Goal: Task Accomplishment & Management: Use online tool/utility

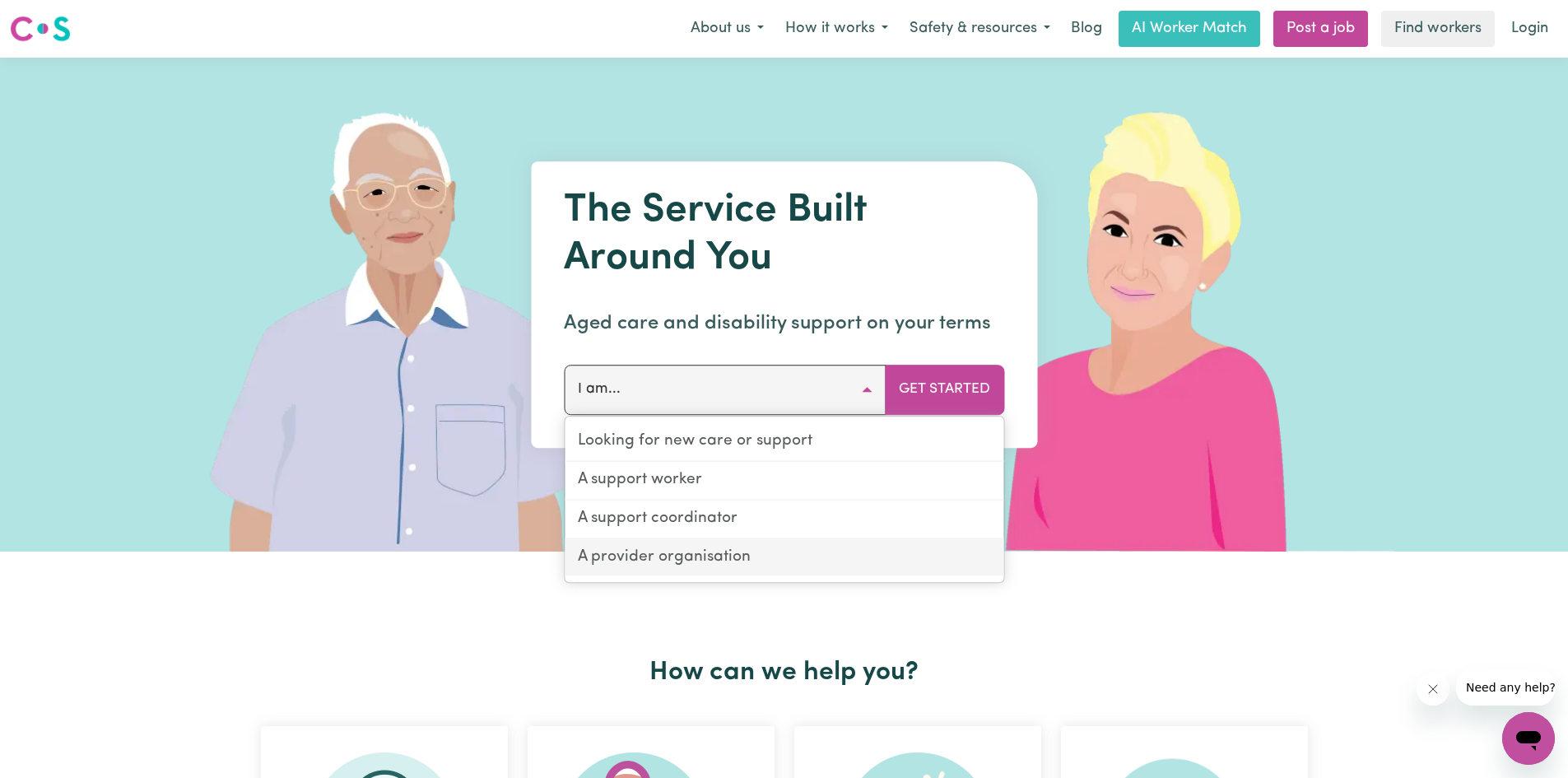
click at [789, 554] on link "A provider organisation" at bounding box center [783, 557] width 439 height 37
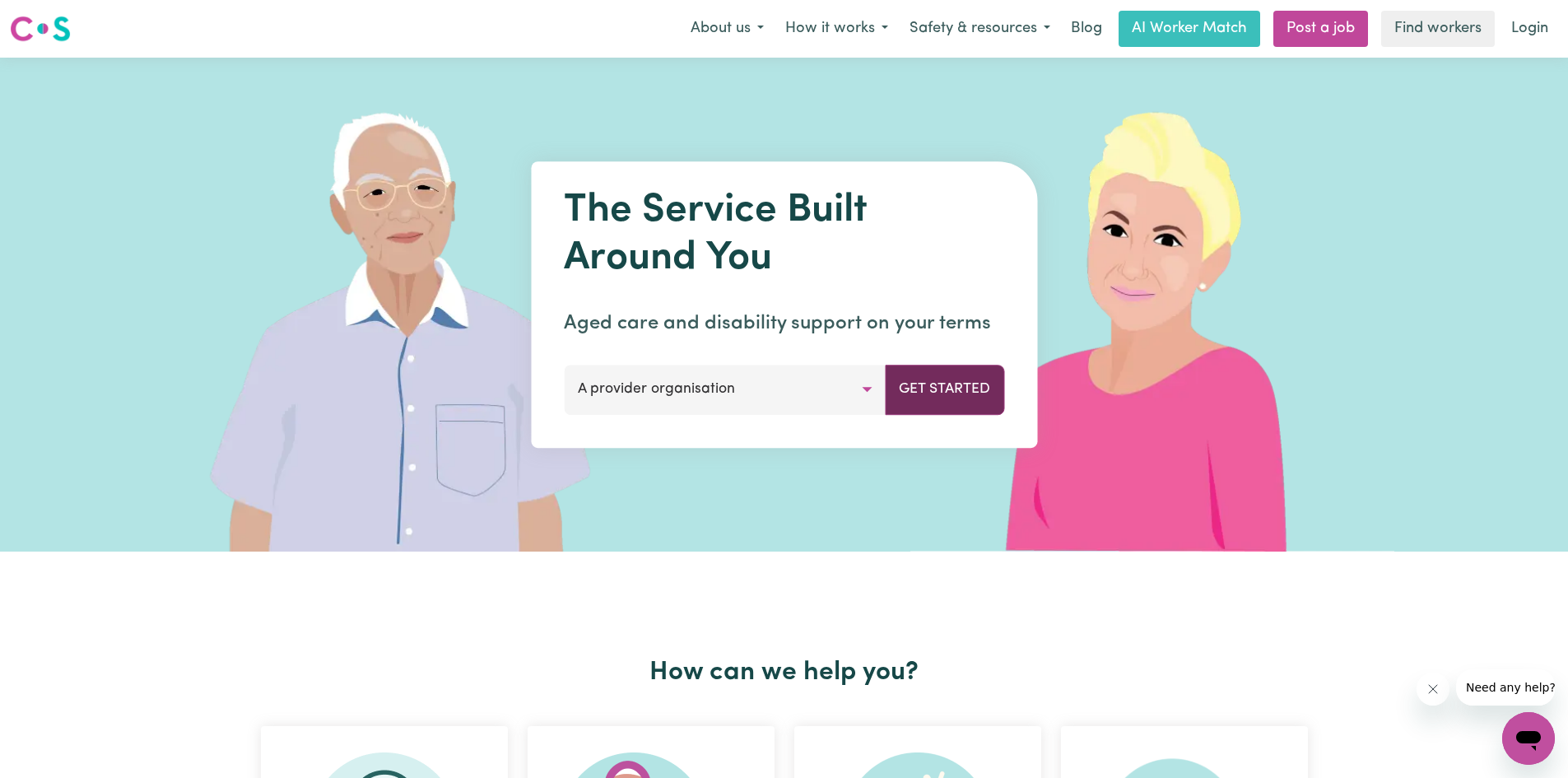
click at [932, 391] on button "Get Started" at bounding box center [944, 389] width 119 height 49
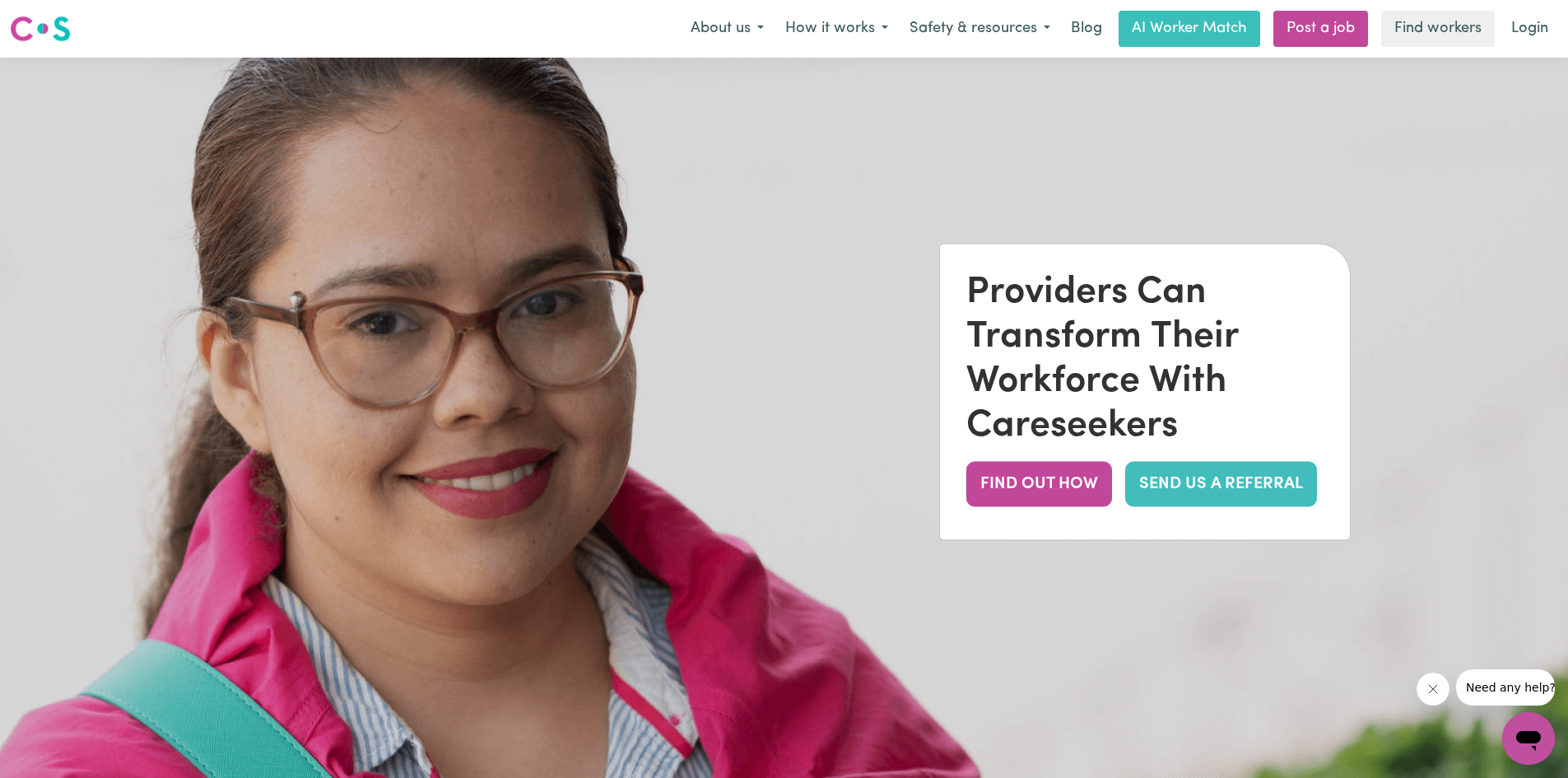
click at [1156, 499] on link "SEND US A REFERRAL" at bounding box center [1220, 484] width 192 height 45
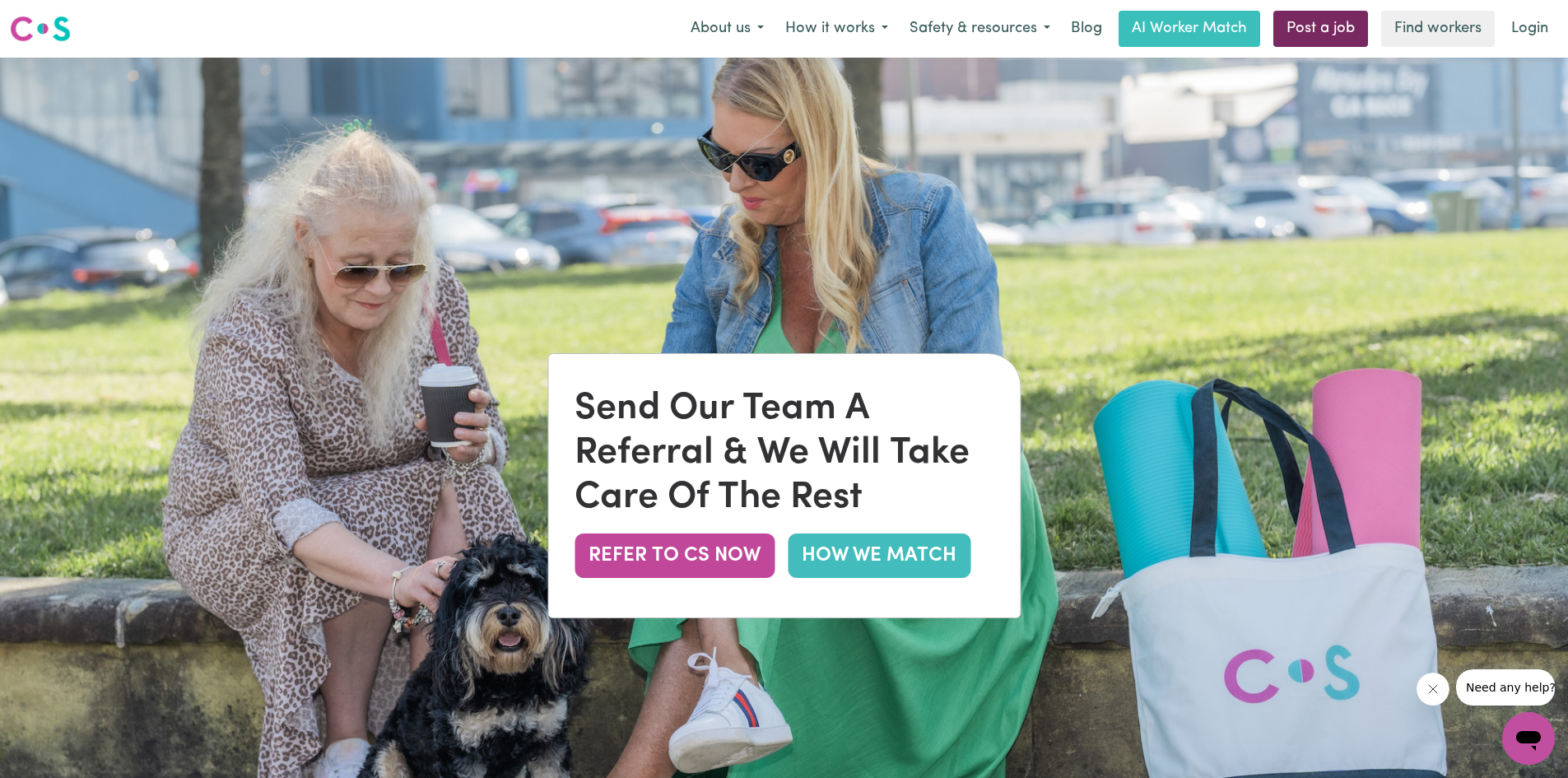
click at [1297, 38] on link "Post a job" at bounding box center [1320, 29] width 94 height 36
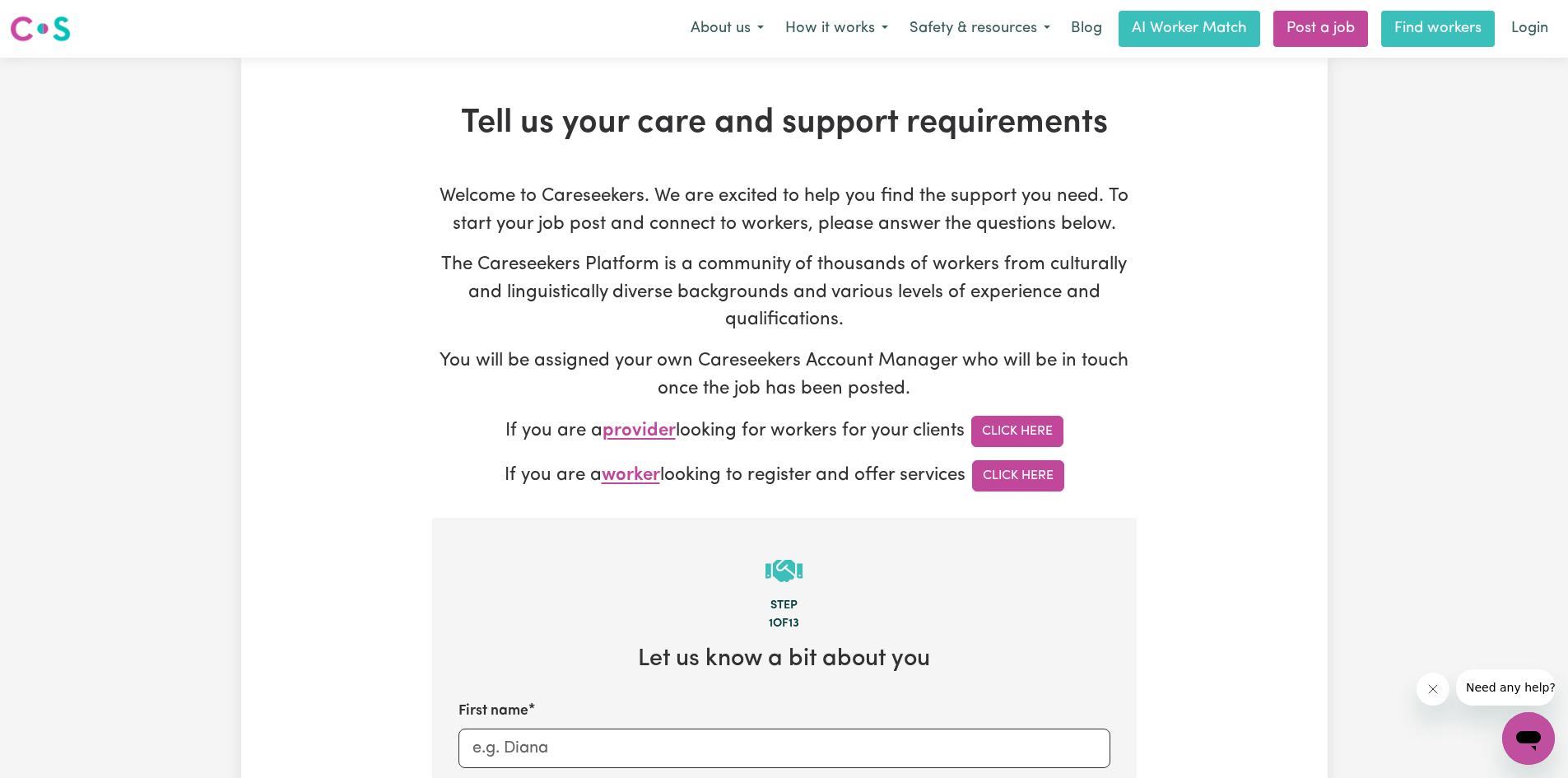
click at [1435, 18] on link "Find workers" at bounding box center [1437, 29] width 114 height 36
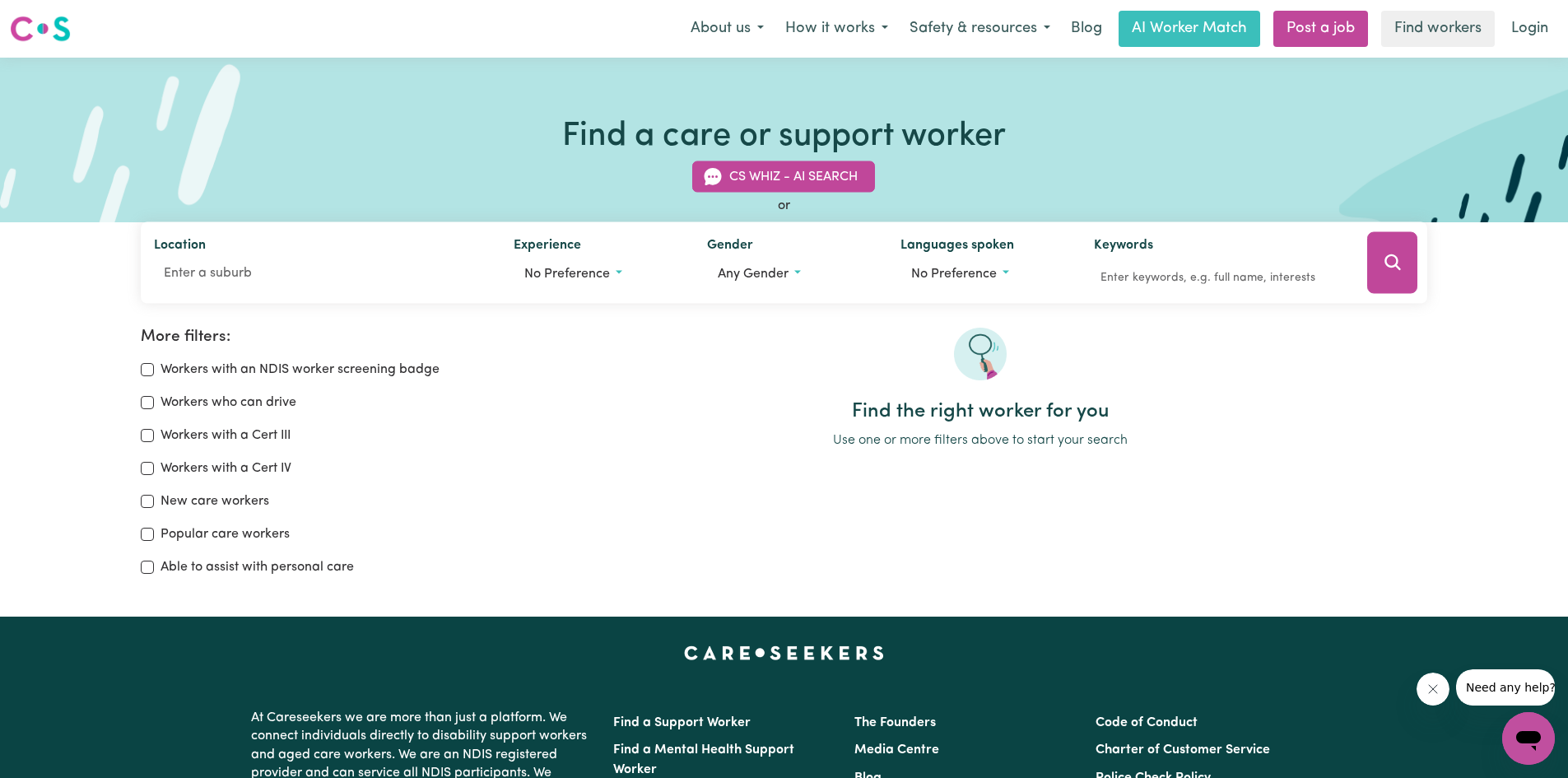
click at [147, 414] on div "Workers with an NDIS worker screening badge Workers who can drive Workers with …" at bounding box center [326, 468] width 372 height 217
click at [145, 409] on div "Workers who can drive" at bounding box center [326, 403] width 372 height 20
click at [145, 401] on input "Workers who can drive" at bounding box center [147, 403] width 13 height 13
checkbox input "true"
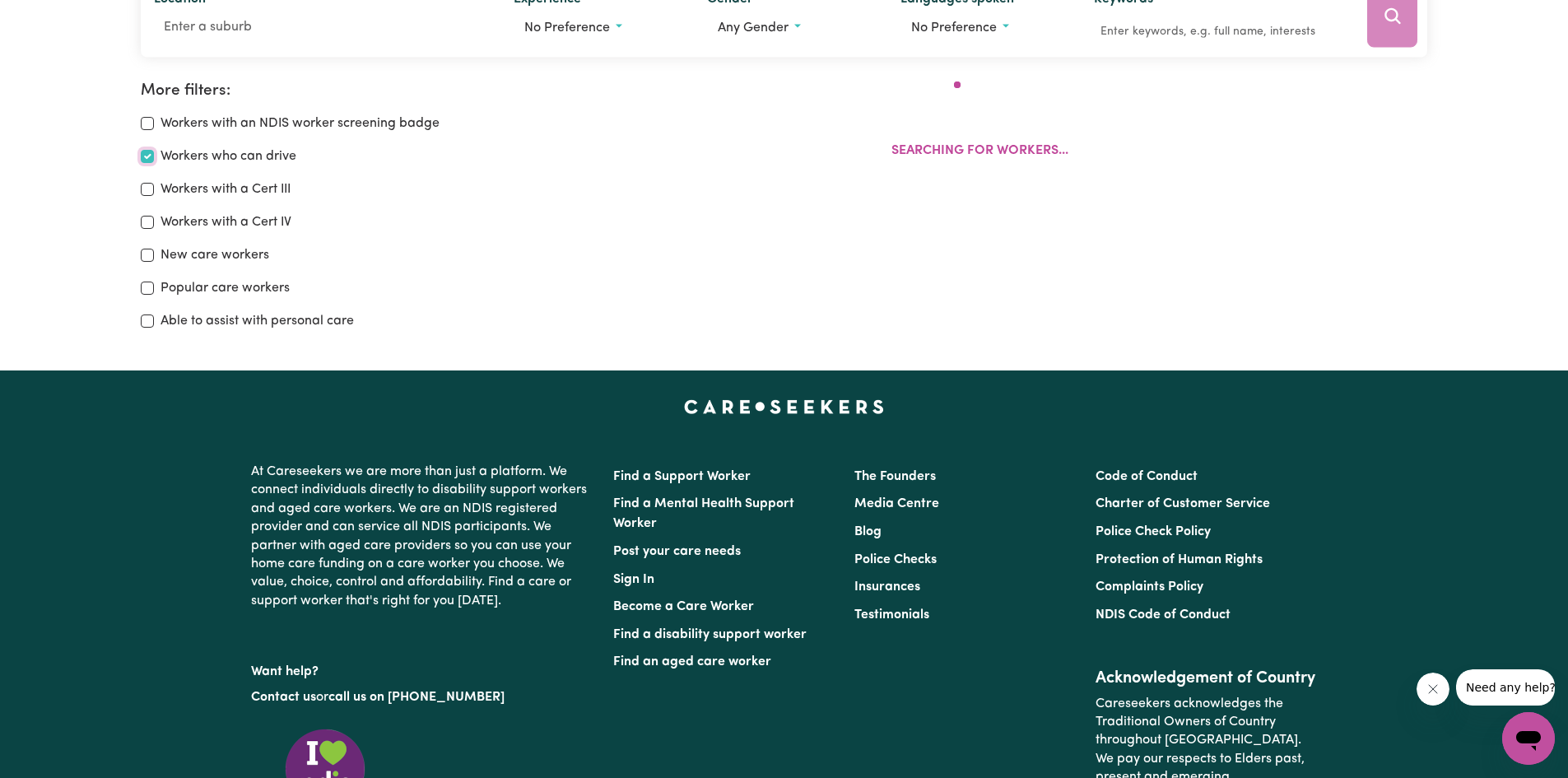
scroll to position [275, 0]
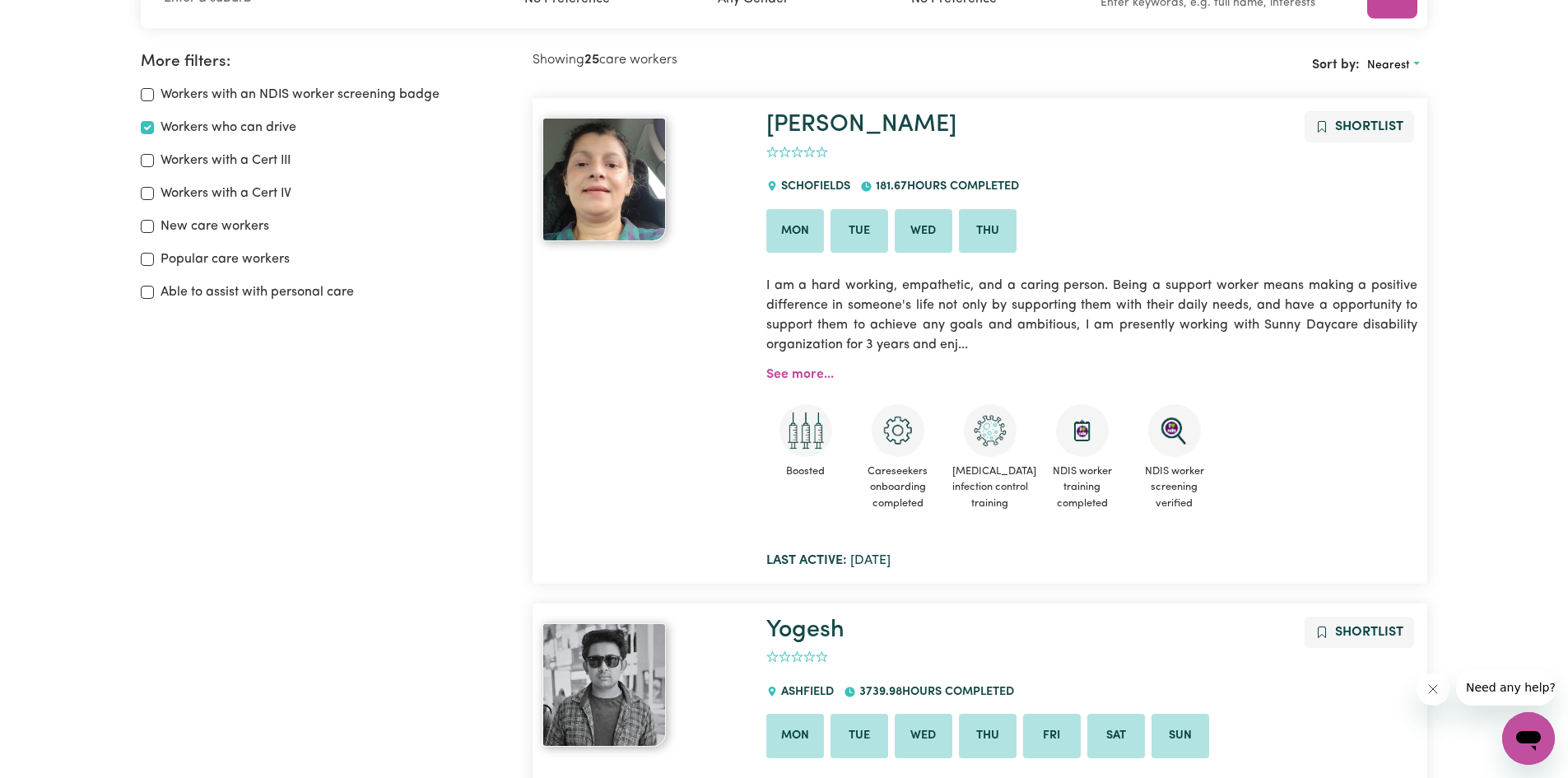
click at [157, 163] on div "Workers with a Cert III" at bounding box center [326, 161] width 372 height 20
click at [148, 161] on input "Workers with a Cert III" at bounding box center [147, 160] width 13 height 13
checkbox input "true"
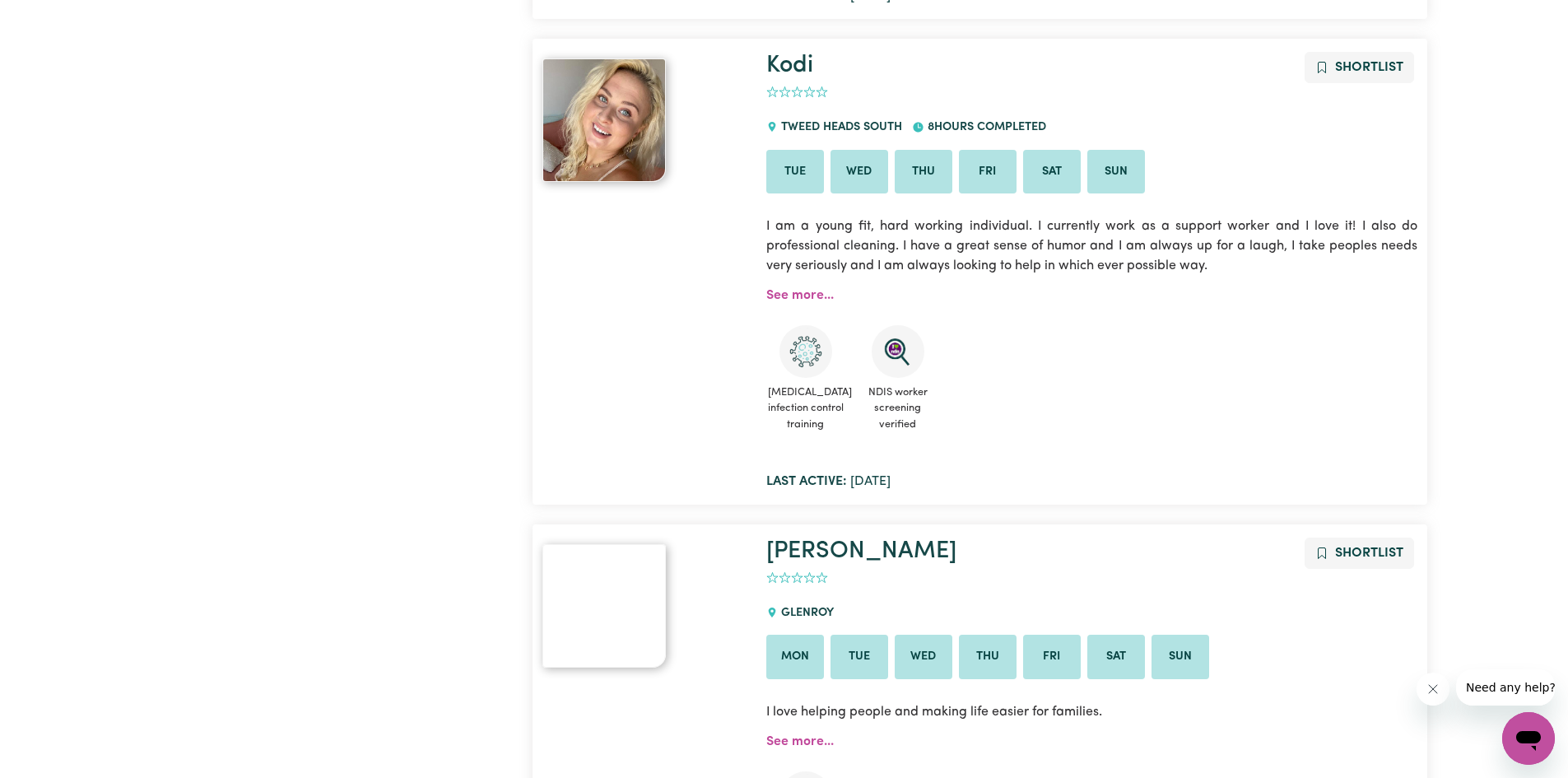
scroll to position [6339, 0]
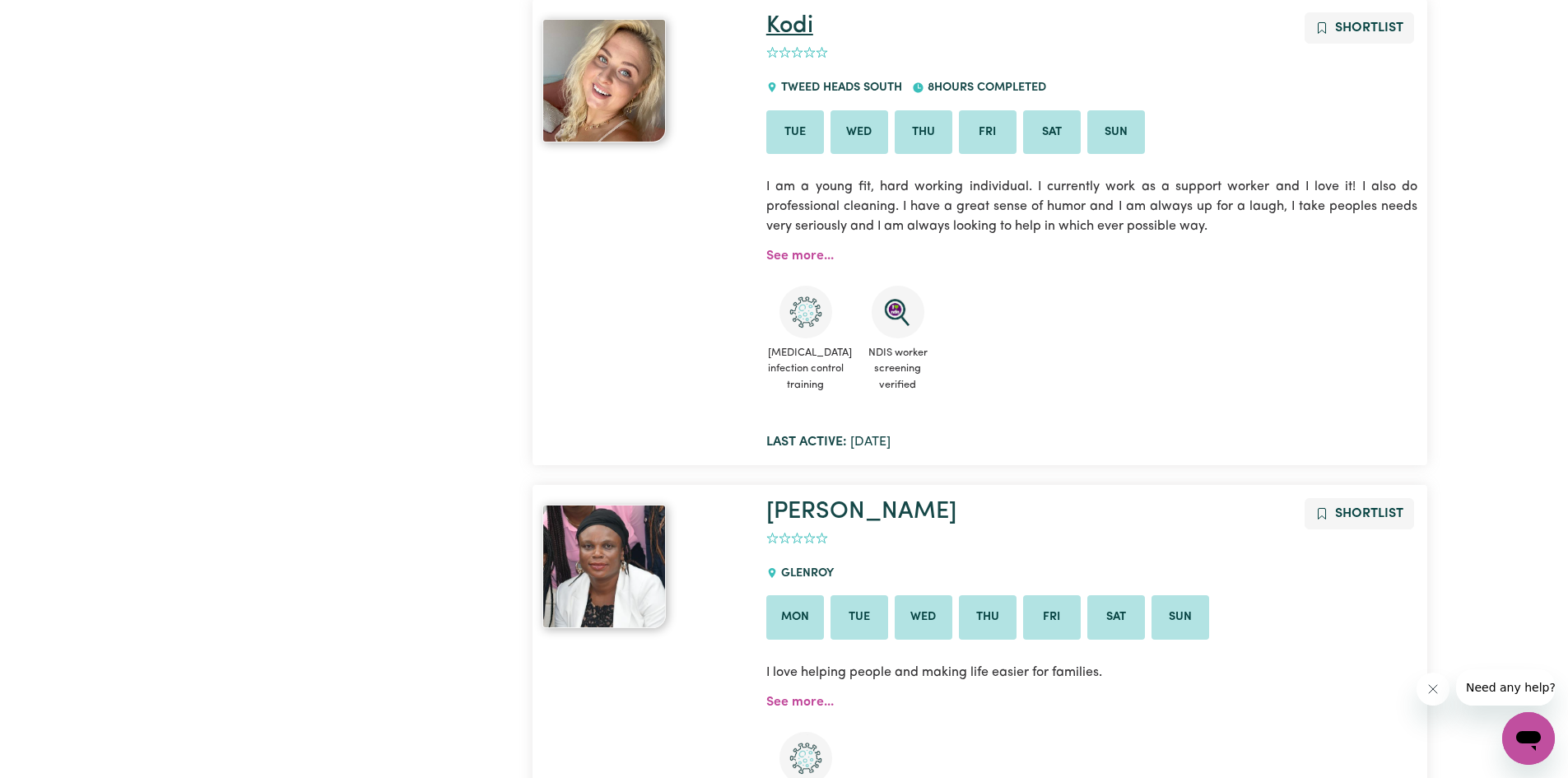
click at [790, 34] on link "Kodi" at bounding box center [789, 25] width 47 height 24
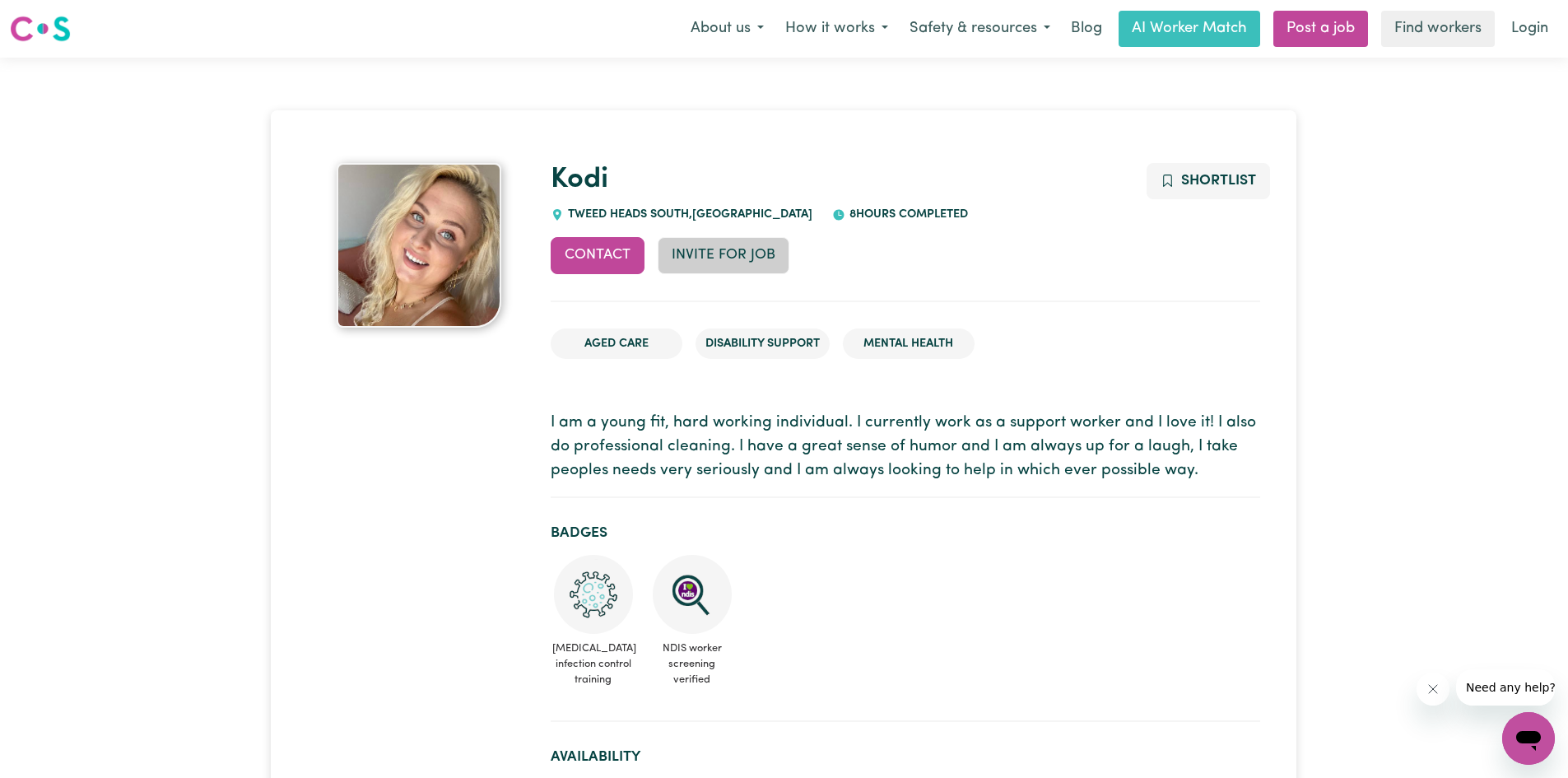
click at [765, 269] on button "Invite for Job" at bounding box center [723, 255] width 132 height 36
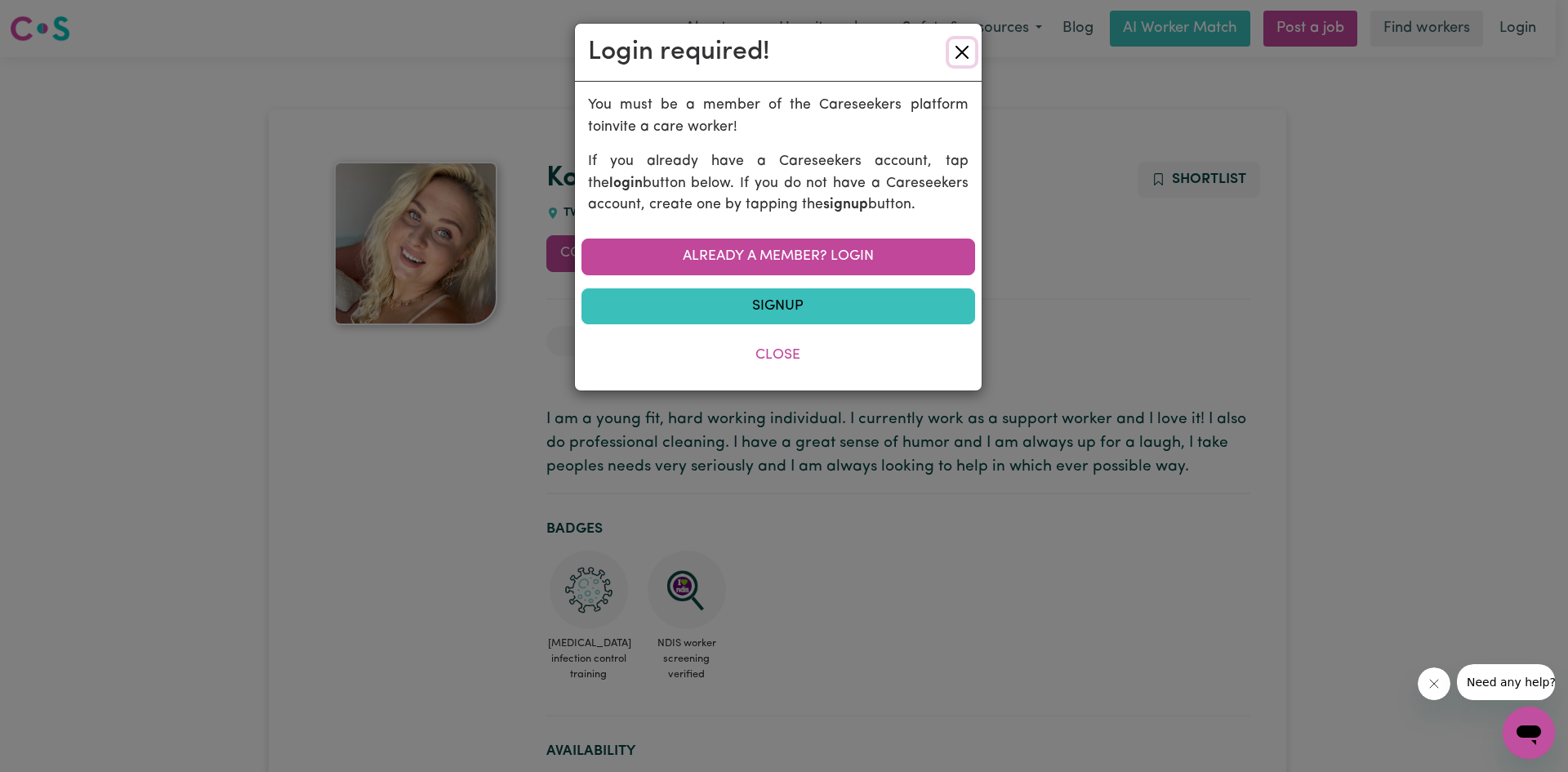
click at [957, 40] on button "Close" at bounding box center [962, 51] width 26 height 26
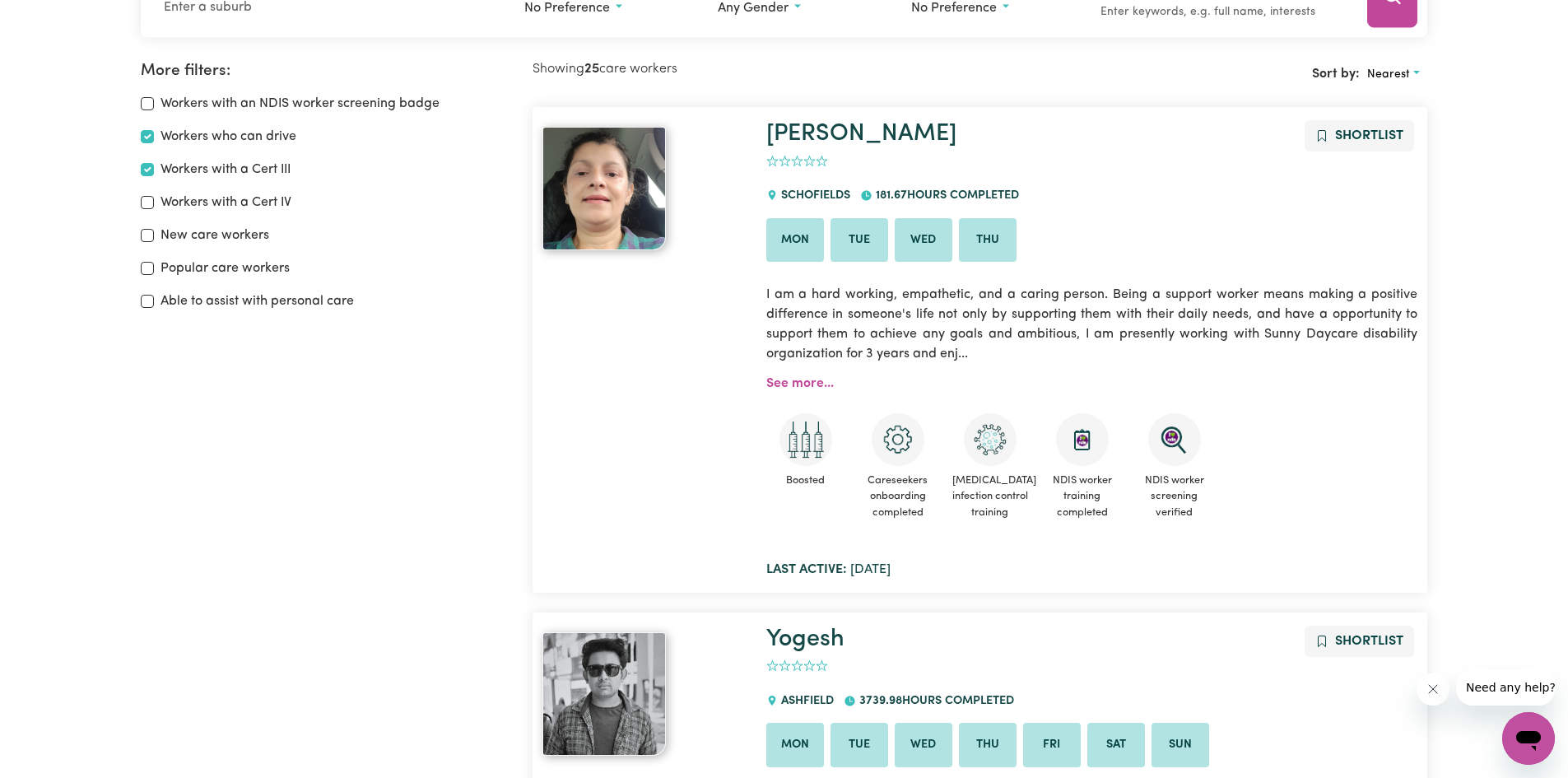
scroll to position [275, 0]
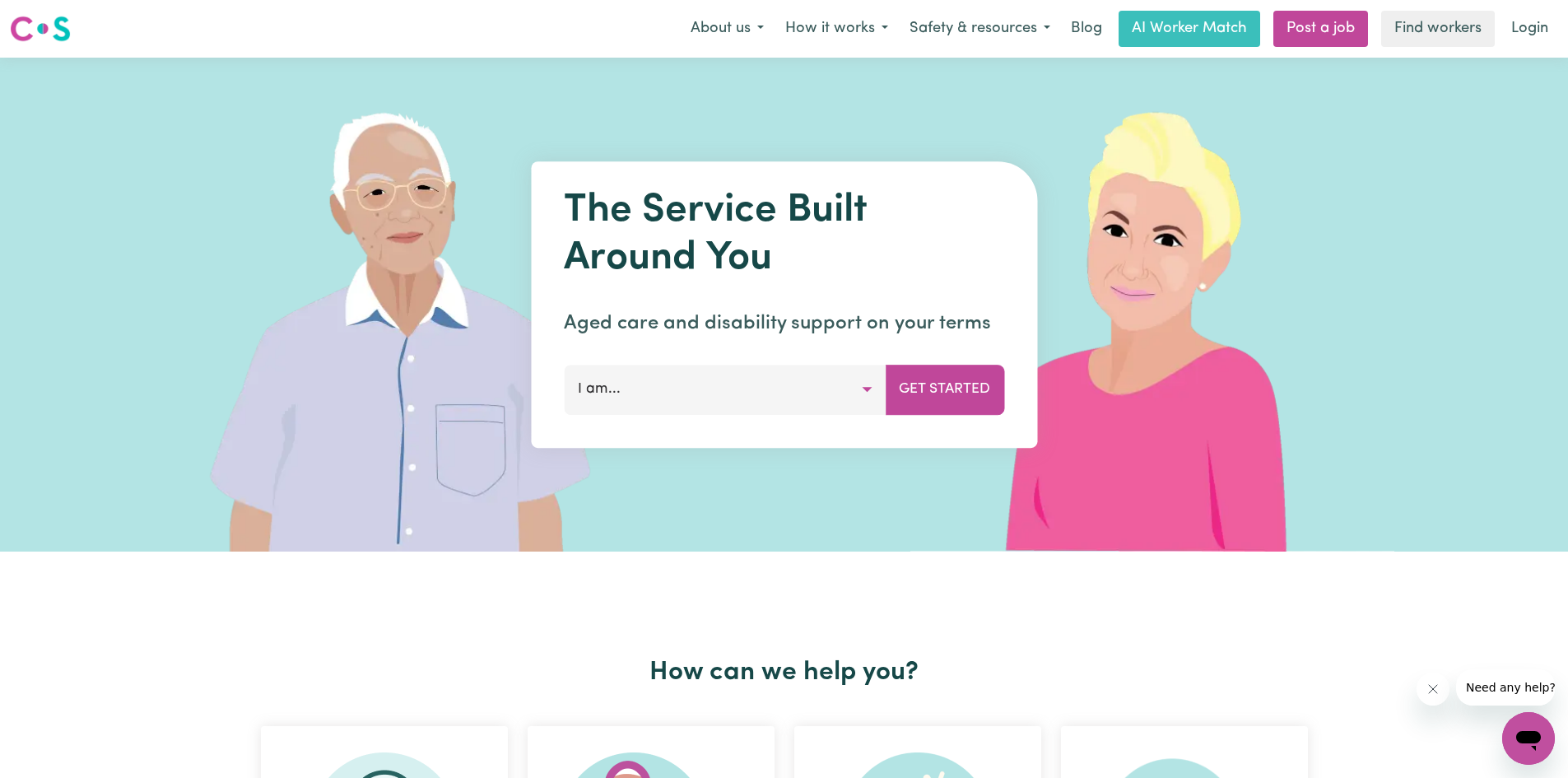
click at [858, 381] on button "I am..." at bounding box center [724, 389] width 322 height 49
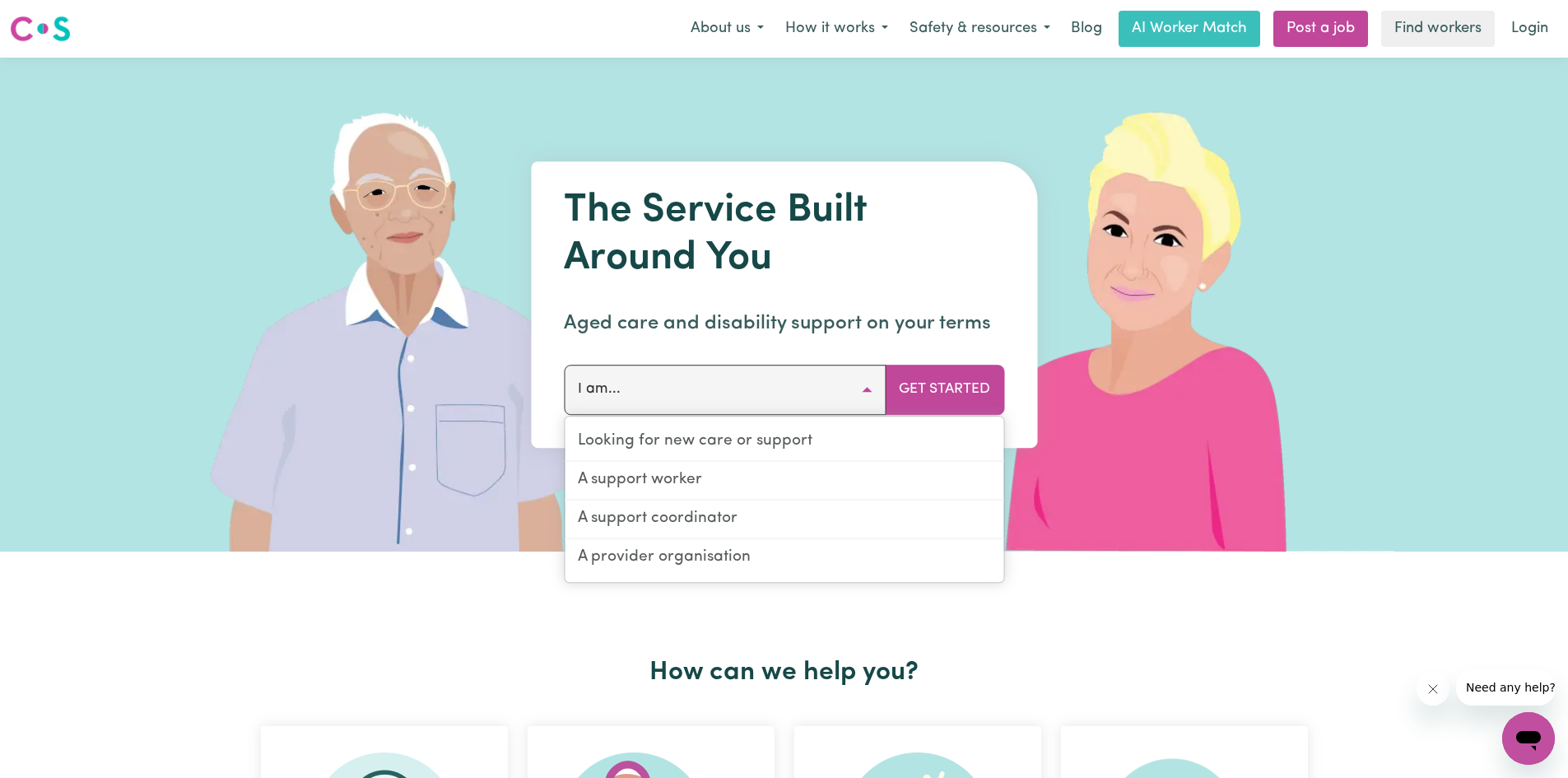
click at [858, 381] on button "I am..." at bounding box center [724, 389] width 322 height 49
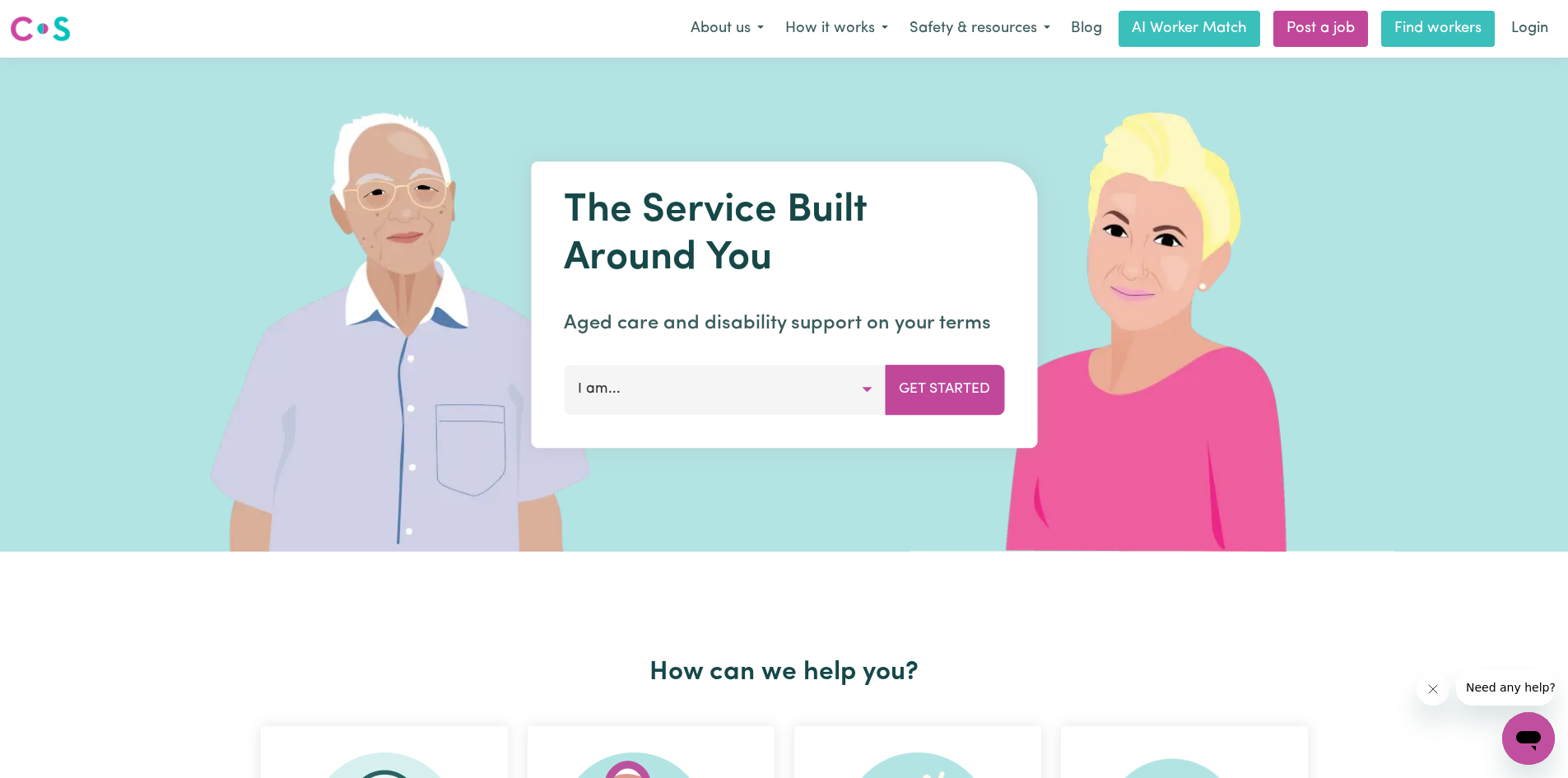
click at [1449, 27] on link "Find workers" at bounding box center [1437, 29] width 114 height 36
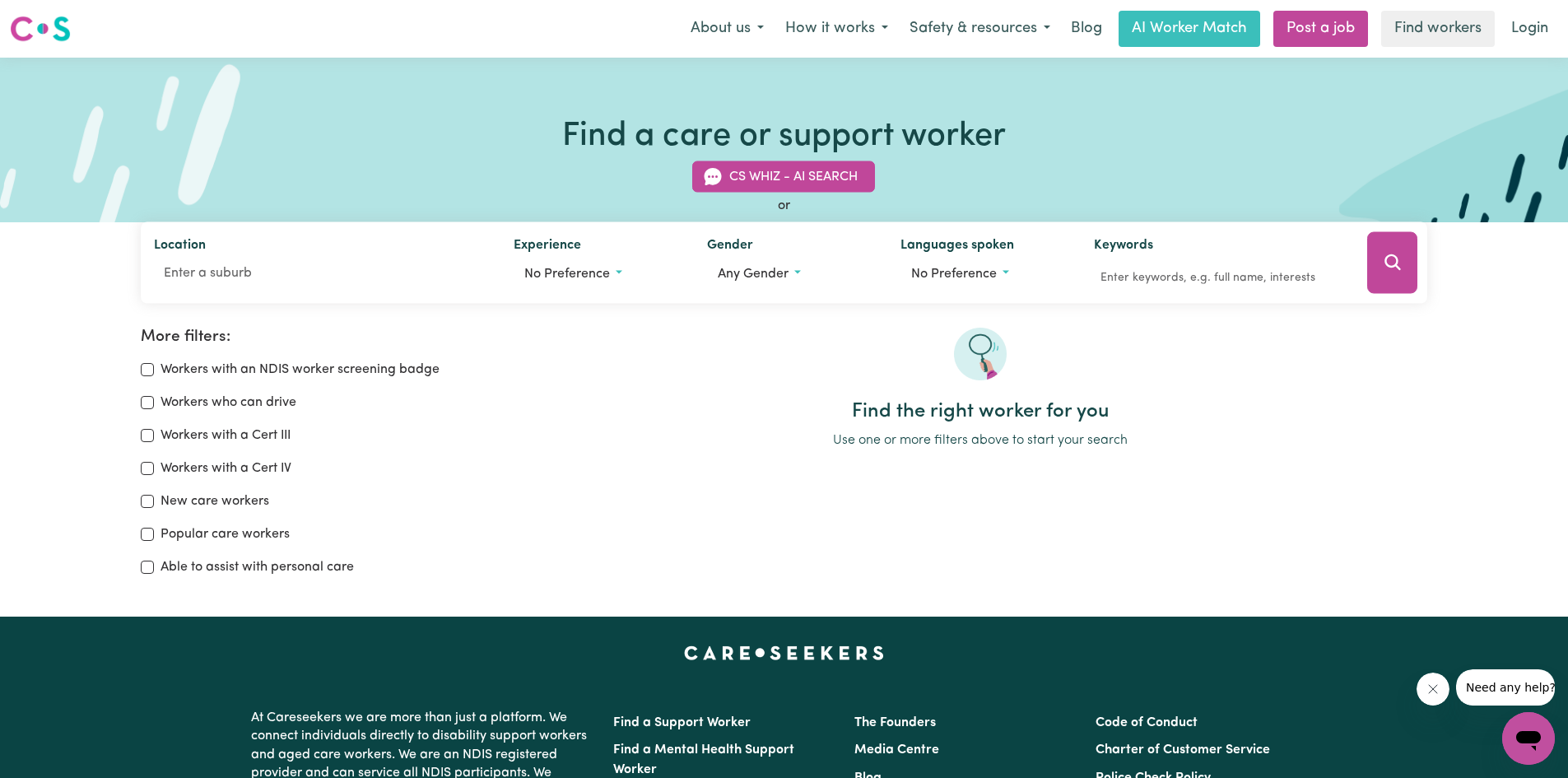
click at [146, 447] on div "Workers with an NDIS worker screening badge Workers who can drive Workers with …" at bounding box center [326, 468] width 372 height 217
click at [146, 440] on input "Workers with a Cert III" at bounding box center [147, 435] width 13 height 13
checkbox input "true"
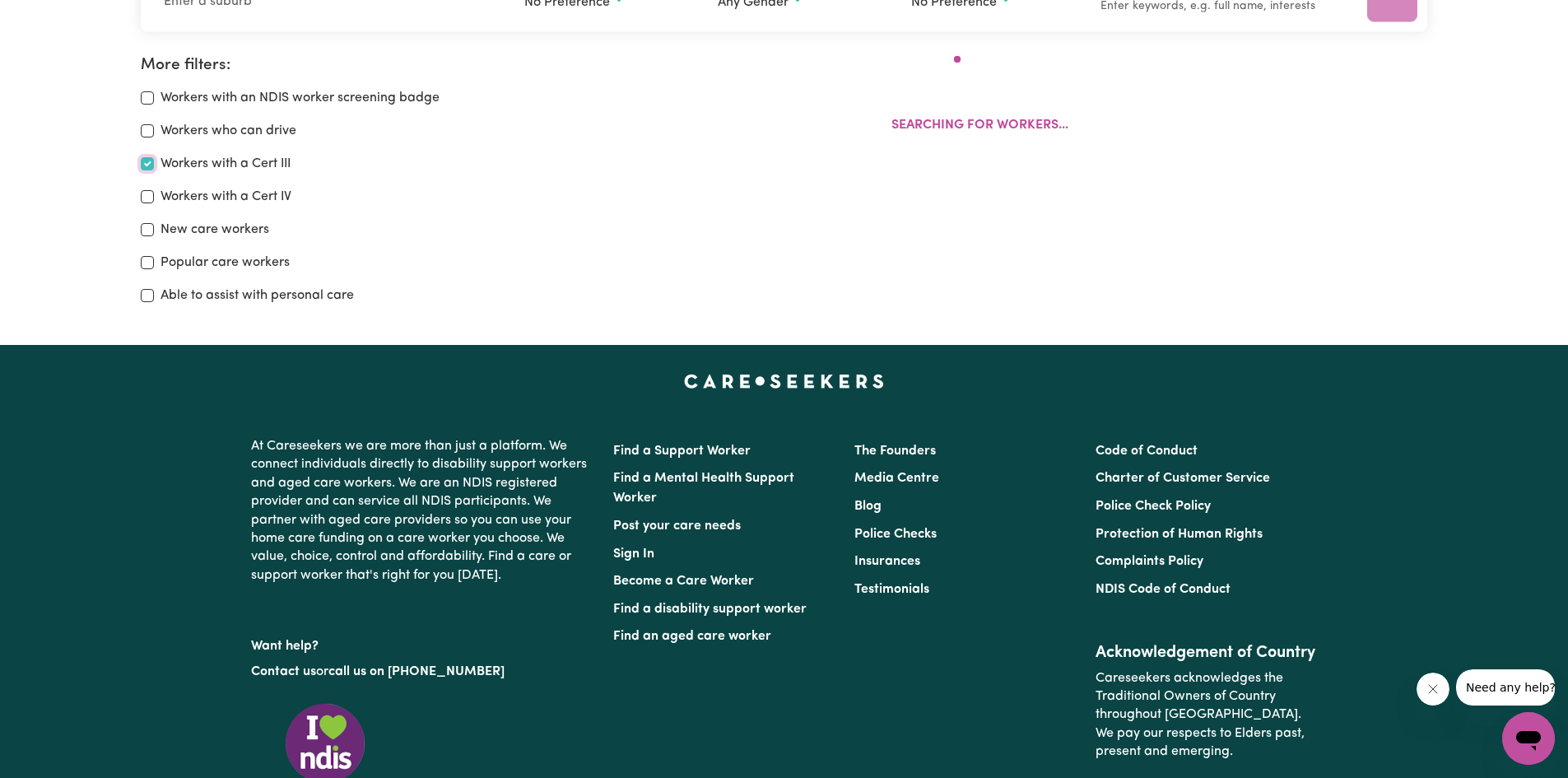
scroll to position [275, 0]
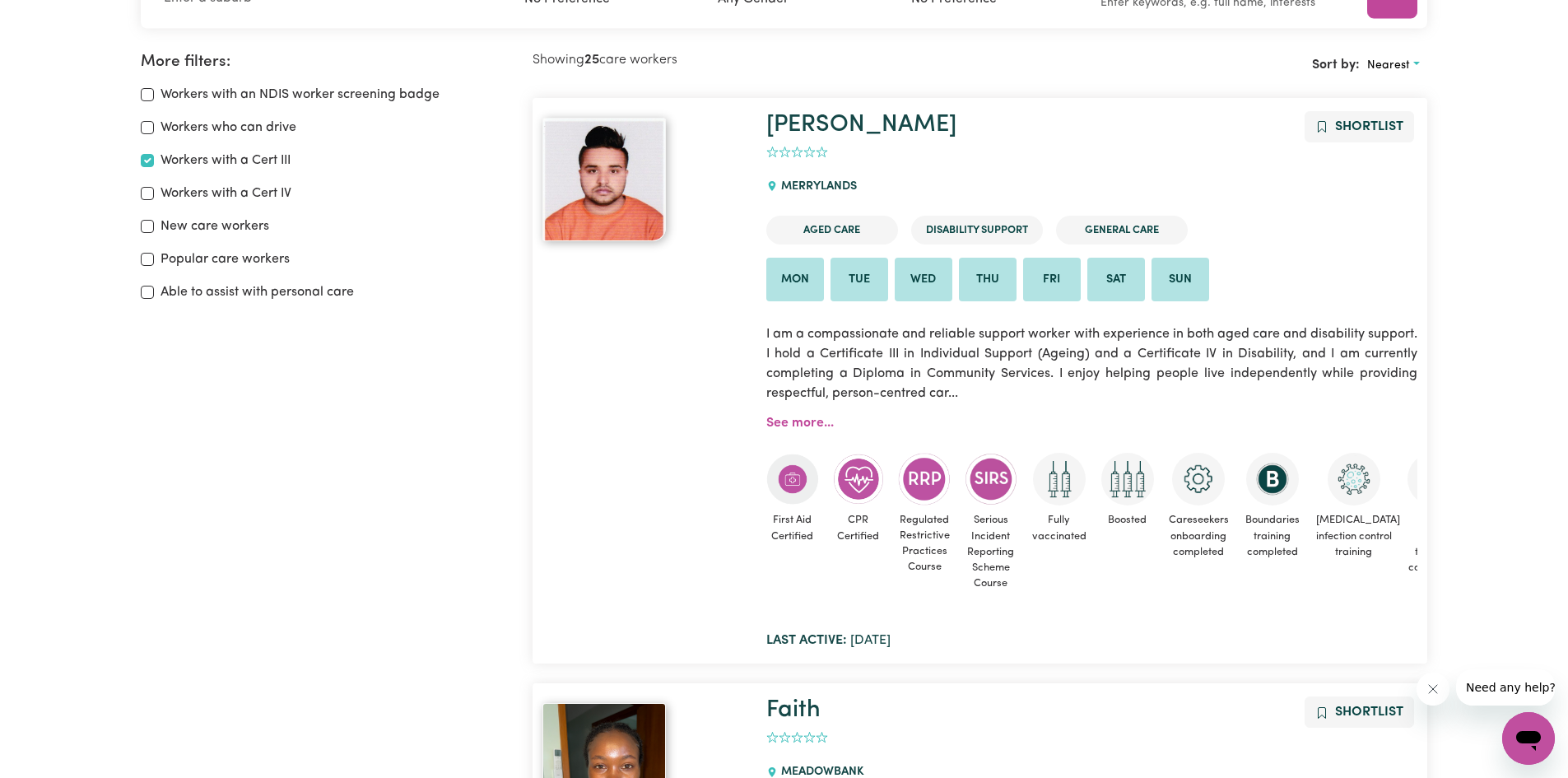
click at [156, 124] on div "Workers who can drive" at bounding box center [326, 128] width 372 height 20
click at [154, 117] on div "Workers with an NDIS worker screening badge Workers who can drive Workers with …" at bounding box center [326, 193] width 372 height 217
click at [153, 125] on input "Workers who can drive" at bounding box center [147, 127] width 13 height 13
checkbox input "true"
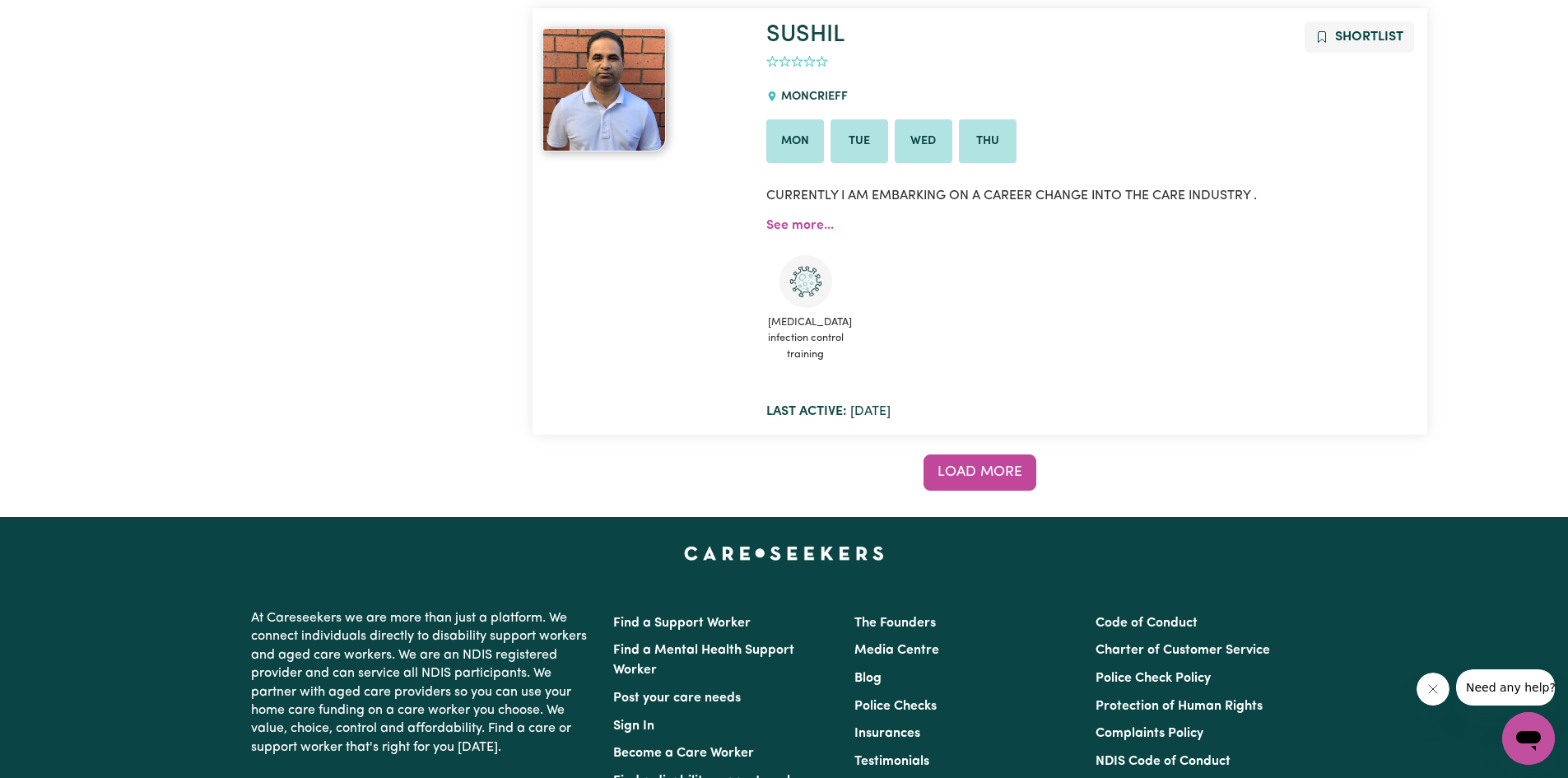
scroll to position [12213, 0]
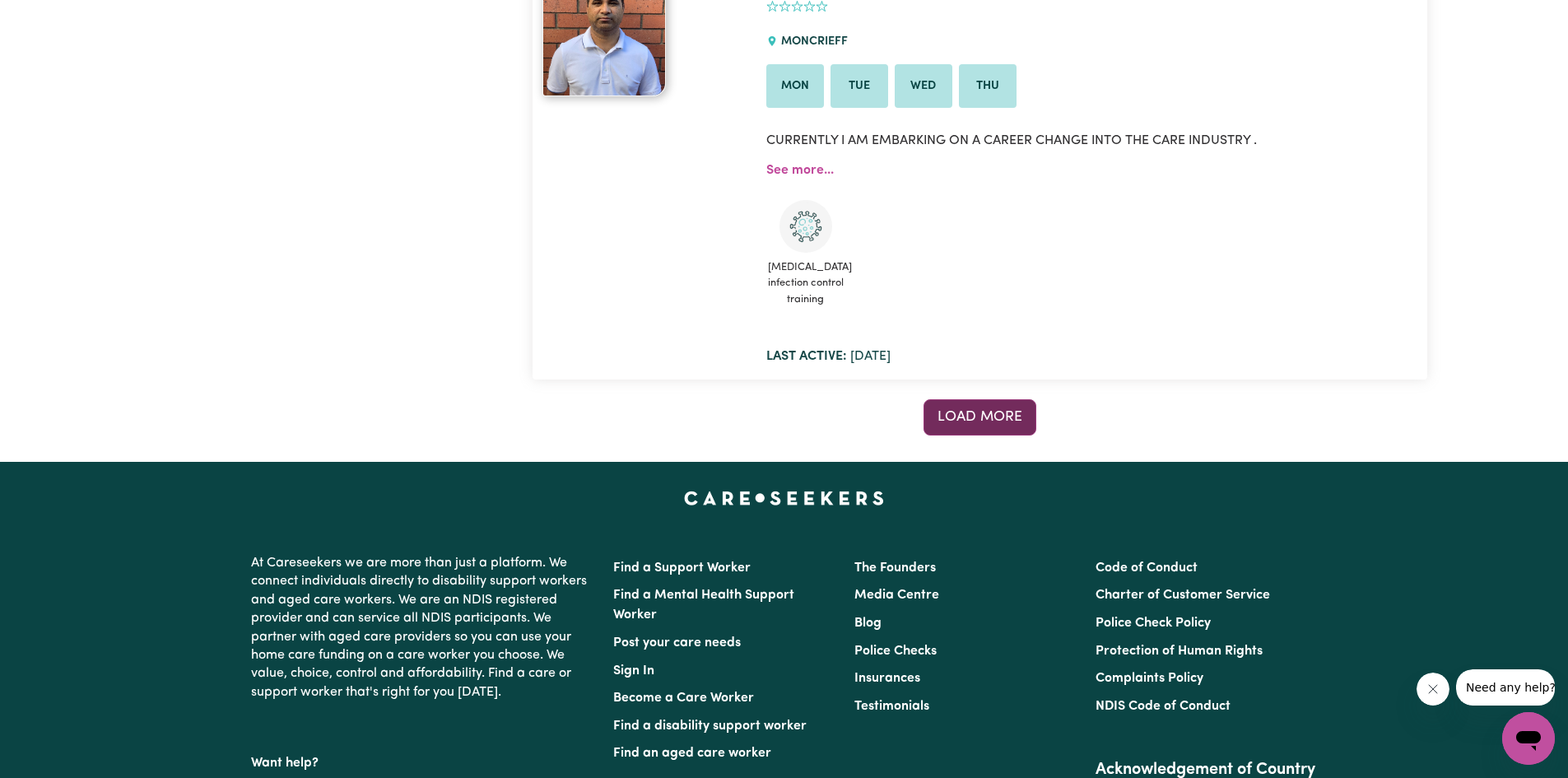
click at [1012, 413] on span "Load more" at bounding box center [979, 416] width 84 height 14
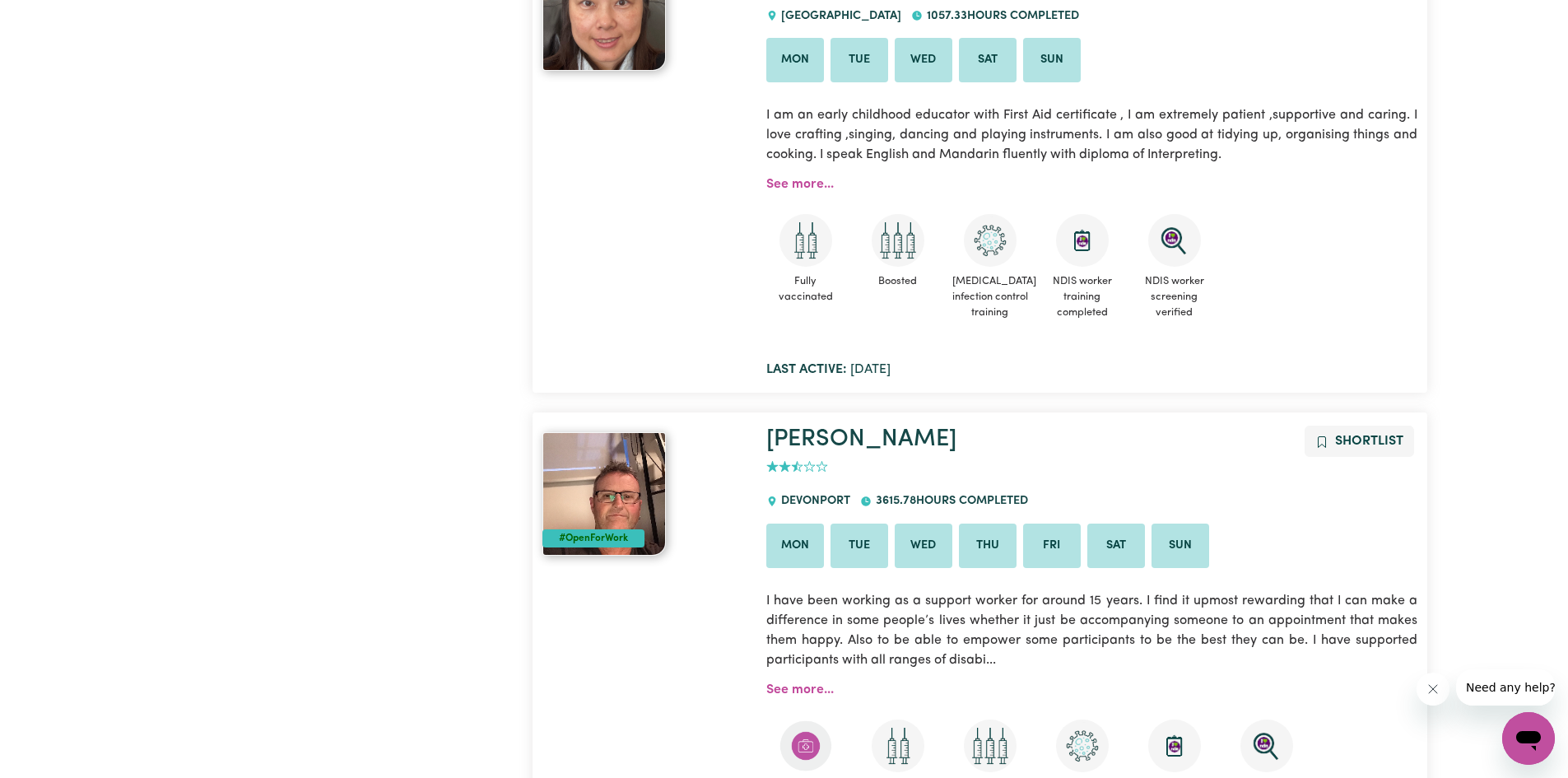
scroll to position [9989, 0]
